Goal: Find specific page/section: Find specific page/section

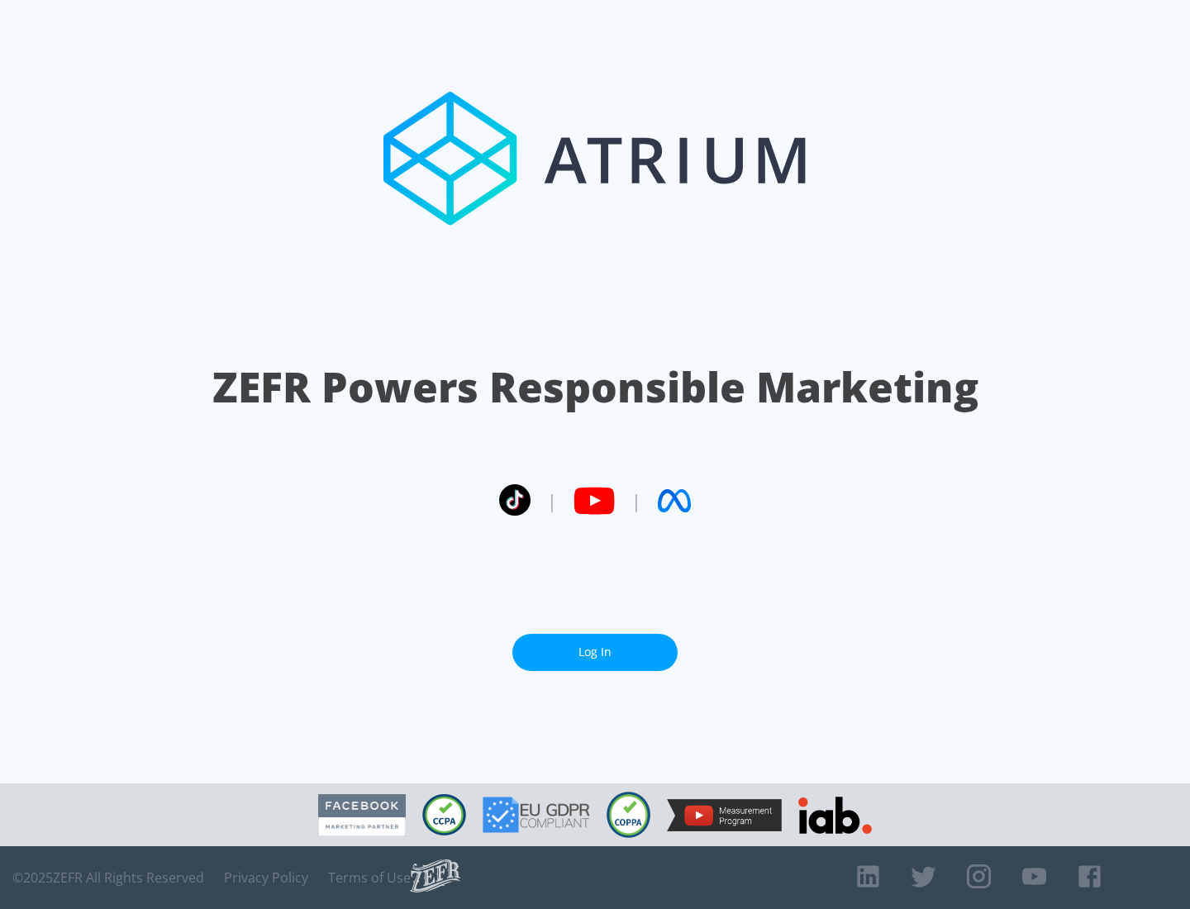
click at [595, 652] on link "Log In" at bounding box center [595, 652] width 165 height 37
